Goal: Task Accomplishment & Management: Manage account settings

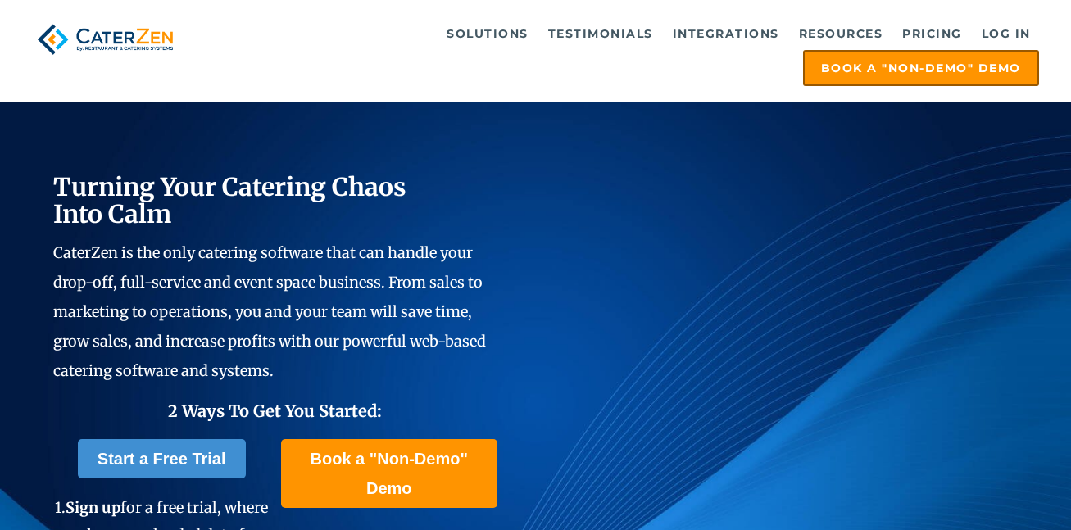
click at [994, 31] on link "Log in" at bounding box center [1007, 33] width 66 height 33
click at [998, 34] on link "Log in" at bounding box center [1007, 33] width 66 height 33
click at [998, 29] on link "Log in" at bounding box center [1007, 33] width 66 height 33
click at [1001, 32] on link "Log in" at bounding box center [1007, 33] width 66 height 33
click at [1005, 31] on link "Log in" at bounding box center [1007, 33] width 66 height 33
